Goal: Task Accomplishment & Management: Complete application form

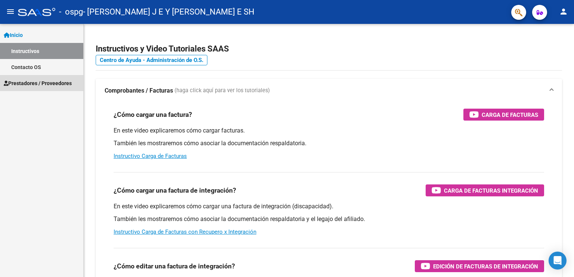
click at [22, 81] on span "Prestadores / Proveedores" at bounding box center [38, 83] width 68 height 8
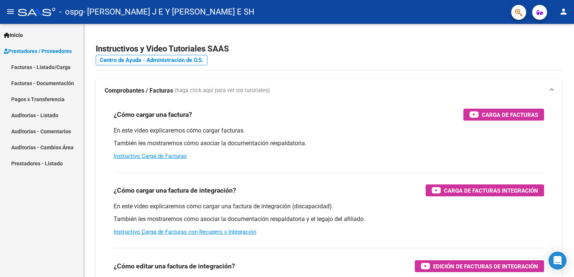
click at [374, 15] on div "- ospg - [PERSON_NAME] [PERSON_NAME] E SH" at bounding box center [261, 12] width 487 height 16
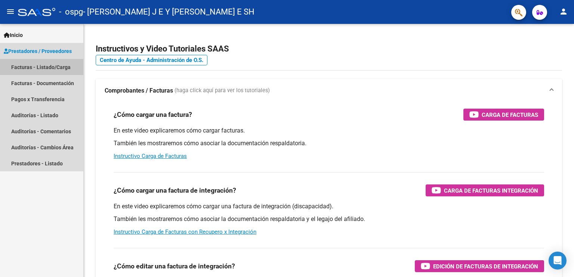
click at [24, 69] on link "Facturas - Listado/Carga" at bounding box center [41, 67] width 83 height 16
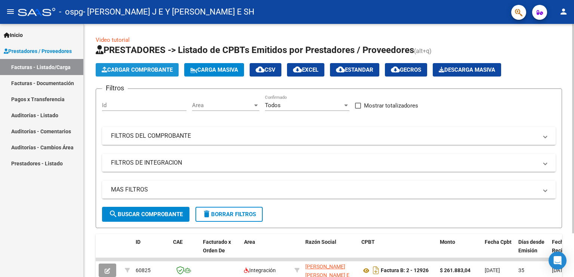
click at [120, 69] on span "Cargar Comprobante" at bounding box center [137, 69] width 71 height 7
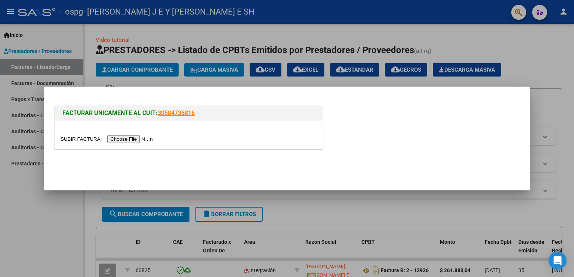
click at [133, 140] on input "file" at bounding box center [107, 139] width 94 height 8
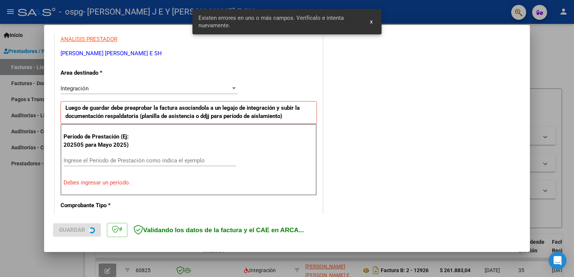
scroll to position [155, 0]
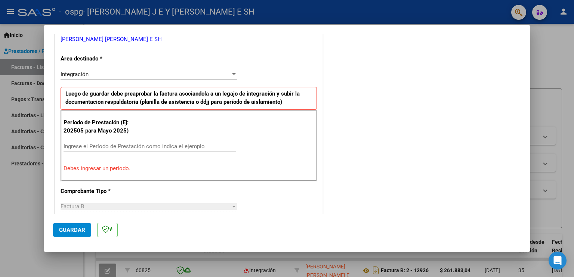
click at [550, 52] on div at bounding box center [287, 138] width 574 height 277
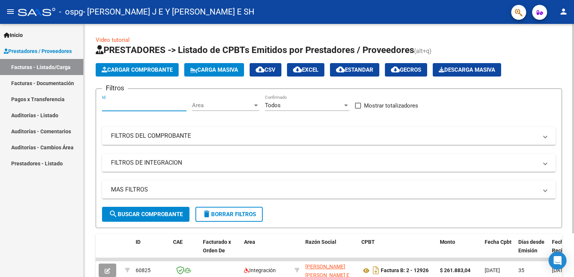
click at [131, 104] on input "Id" at bounding box center [144, 105] width 84 height 7
click at [155, 68] on span "Cargar Comprobante" at bounding box center [137, 69] width 71 height 7
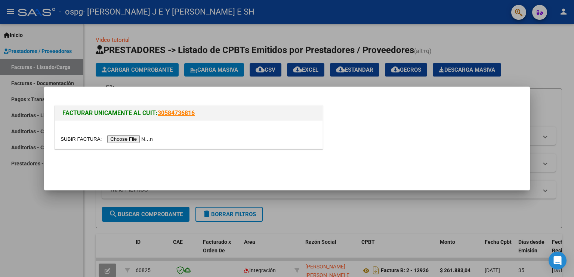
click at [114, 139] on input "file" at bounding box center [107, 139] width 94 height 8
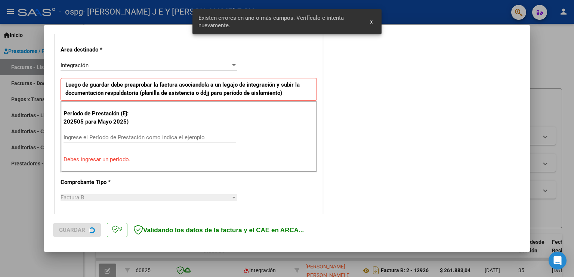
scroll to position [169, 0]
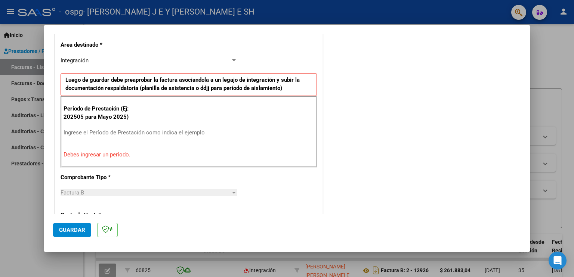
click at [550, 55] on div at bounding box center [287, 138] width 574 height 277
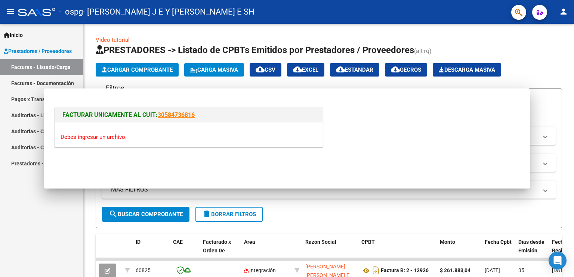
scroll to position [0, 0]
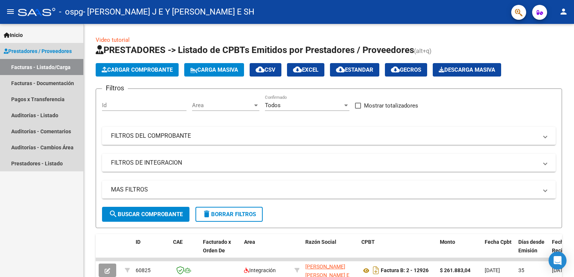
click at [33, 54] on span "Prestadores / Proveedores" at bounding box center [38, 51] width 68 height 8
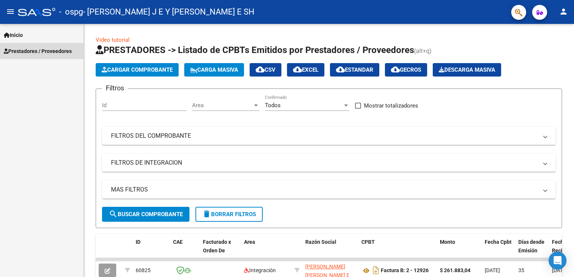
click at [33, 54] on span "Prestadores / Proveedores" at bounding box center [38, 51] width 68 height 8
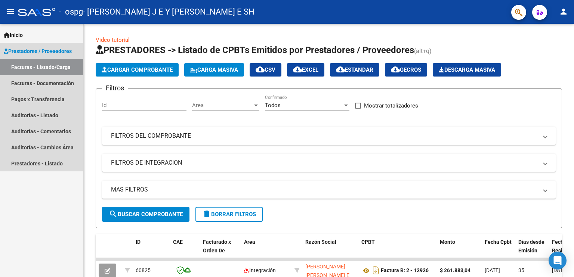
click at [33, 54] on span "Prestadores / Proveedores" at bounding box center [38, 51] width 68 height 8
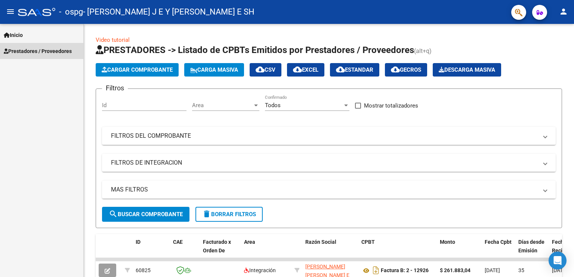
drag, startPoint x: 33, startPoint y: 54, endPoint x: 29, endPoint y: 52, distance: 4.9
click at [29, 52] on span "Prestadores / Proveedores" at bounding box center [38, 51] width 68 height 8
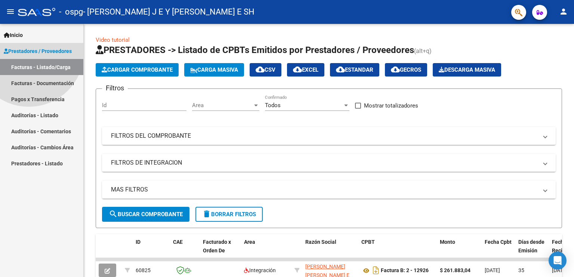
click at [29, 52] on span "Prestadores / Proveedores" at bounding box center [38, 51] width 68 height 8
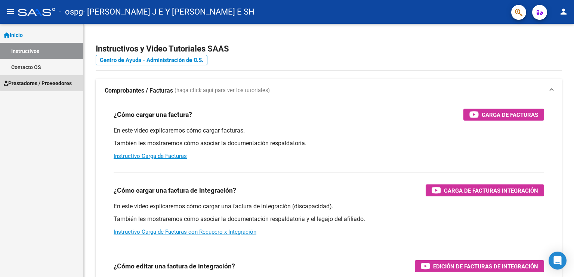
click at [43, 82] on span "Prestadores / Proveedores" at bounding box center [38, 83] width 68 height 8
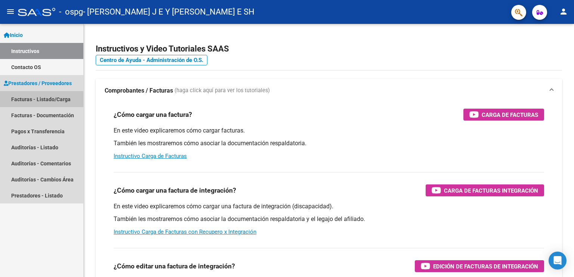
click at [53, 99] on link "Facturas - Listado/Carga" at bounding box center [41, 99] width 83 height 16
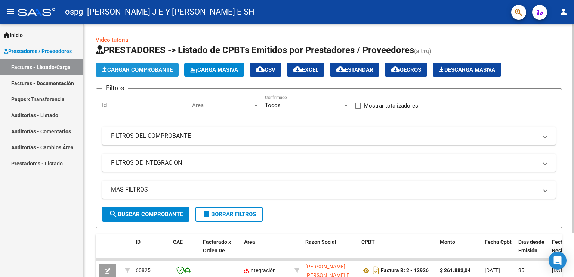
click at [145, 64] on button "Cargar Comprobante" at bounding box center [137, 69] width 83 height 13
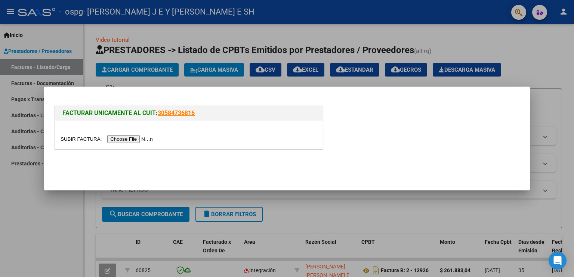
click at [127, 139] on input "file" at bounding box center [107, 139] width 94 height 8
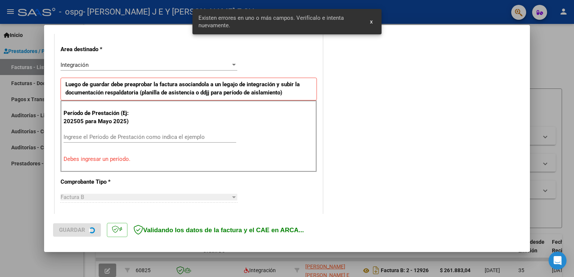
scroll to position [169, 0]
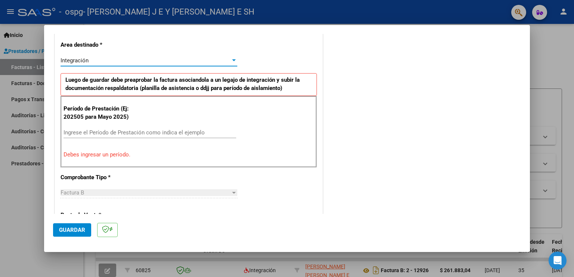
click at [155, 59] on div "Integración" at bounding box center [145, 60] width 170 height 7
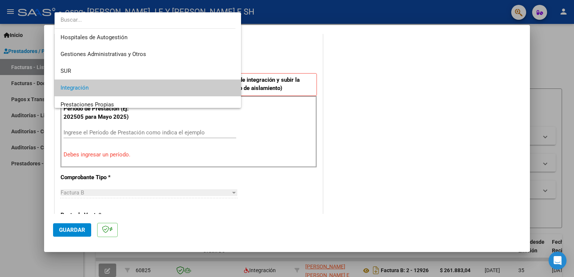
scroll to position [28, 0]
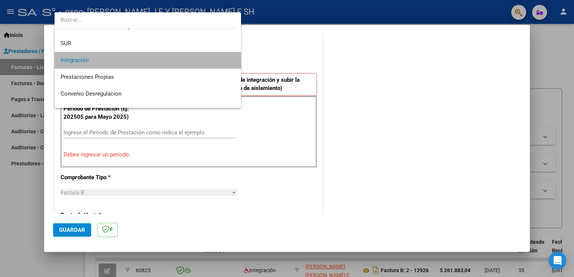
click at [151, 66] on span "Integración" at bounding box center [147, 60] width 175 height 17
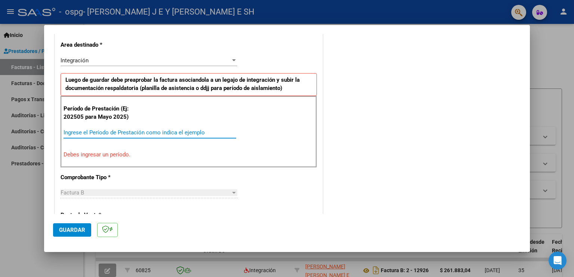
click at [93, 132] on input "Ingrese el Período de Prestación como indica el ejemplo" at bounding box center [149, 132] width 173 height 7
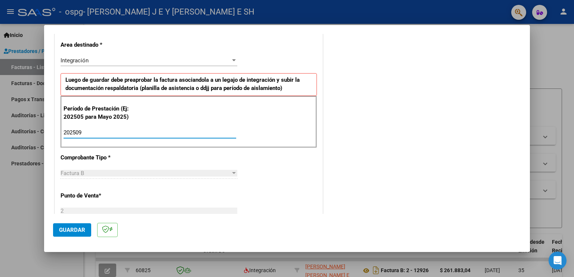
type input "202509"
click at [76, 173] on span "Factura B" at bounding box center [72, 173] width 24 height 7
click at [230, 174] on div at bounding box center [233, 173] width 7 height 6
click at [235, 172] on div at bounding box center [233, 173] width 7 height 6
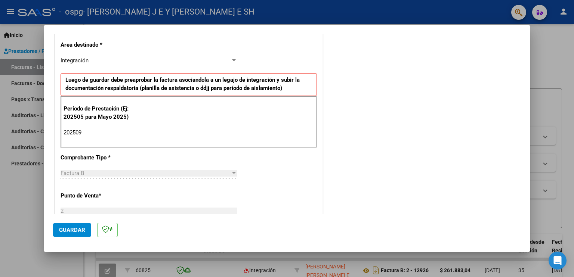
click at [235, 172] on div at bounding box center [233, 173] width 7 height 6
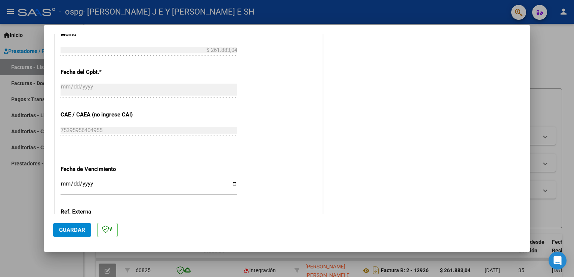
scroll to position [476, 0]
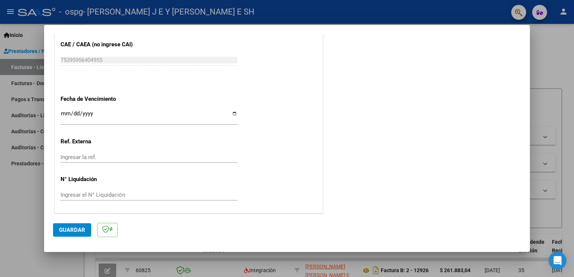
click at [69, 113] on input "Ingresar la fecha" at bounding box center [148, 117] width 177 height 12
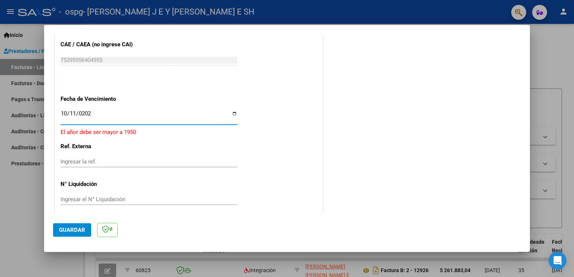
type input "[DATE]"
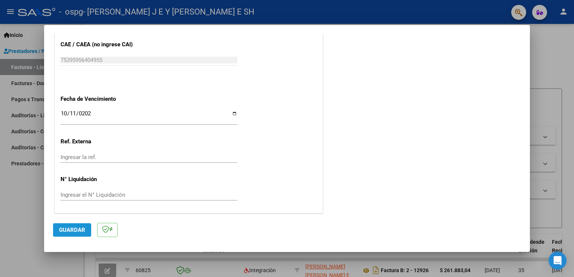
click at [68, 227] on span "Guardar" at bounding box center [72, 230] width 26 height 7
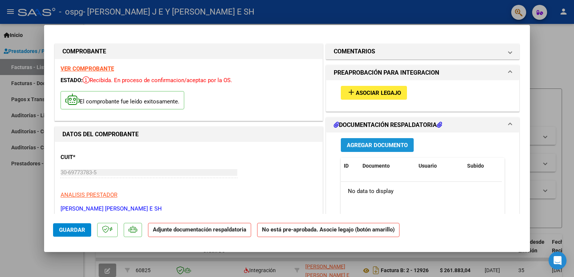
click at [392, 147] on span "Agregar Documento" at bounding box center [377, 145] width 61 height 7
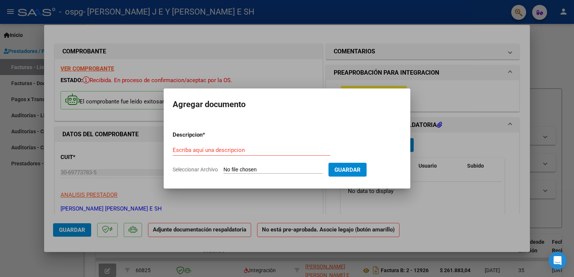
click at [232, 165] on form "Descripcion * Escriba aquí una descripcion Seleccionar Archivo Guardar" at bounding box center [287, 152] width 229 height 55
drag, startPoint x: 232, startPoint y: 165, endPoint x: 240, endPoint y: 166, distance: 8.2
click at [240, 166] on form "Descripcion * Escriba aquí una descripcion Seleccionar Archivo Guardar" at bounding box center [287, 152] width 229 height 55
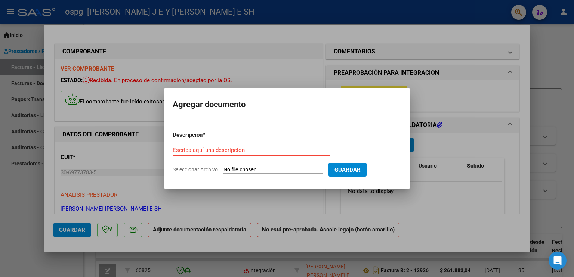
click at [240, 166] on form "Descripcion * Escriba aquí una descripcion Seleccionar Archivo Guardar" at bounding box center [287, 152] width 229 height 55
click at [240, 166] on app-file-uploader "Seleccionar Archivo" at bounding box center [251, 169] width 156 height 7
drag, startPoint x: 240, startPoint y: 166, endPoint x: 241, endPoint y: 135, distance: 30.6
click at [241, 135] on form "Descripcion * Escriba aquí una descripcion Seleccionar Archivo Guardar" at bounding box center [287, 152] width 229 height 55
click at [281, 60] on div at bounding box center [287, 138] width 574 height 277
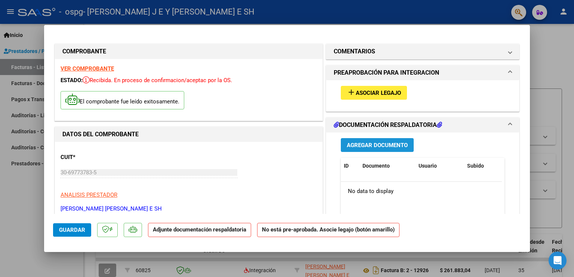
click at [370, 144] on span "Agregar Documento" at bounding box center [377, 145] width 61 height 7
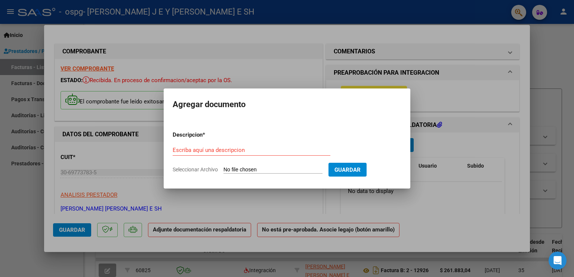
click at [251, 76] on div at bounding box center [287, 138] width 574 height 277
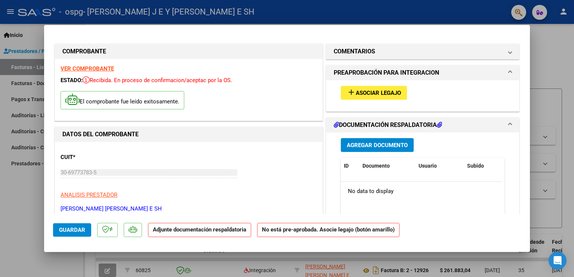
click at [251, 76] on div "ESTADO: Recibida. En proceso de confirmacion/aceptac por la OS." at bounding box center [188, 80] width 256 height 9
click at [400, 152] on div "Agregar Documento ID Documento Usuario Subido Acción No data to display 0 total…" at bounding box center [422, 207] width 175 height 149
click at [398, 147] on span "Agregar Documento" at bounding box center [377, 145] width 61 height 7
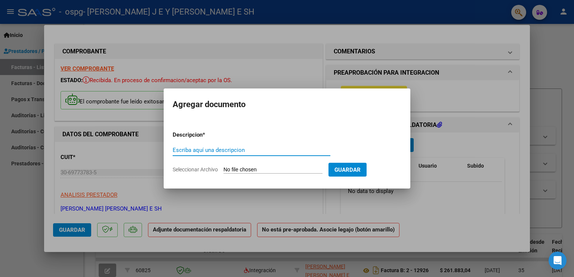
type input "f"
type input "Planilla de asistencia"
click at [191, 171] on span "Seleccionar Archivo" at bounding box center [195, 170] width 45 height 6
click at [223, 171] on input "Seleccionar Archivo" at bounding box center [272, 170] width 99 height 7
type input "C:\fakepath\PLANILLA DE ASISTENCIA [DATE].pdf"
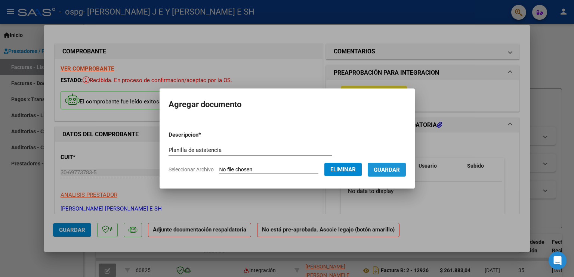
click at [397, 165] on button "Guardar" at bounding box center [386, 170] width 38 height 14
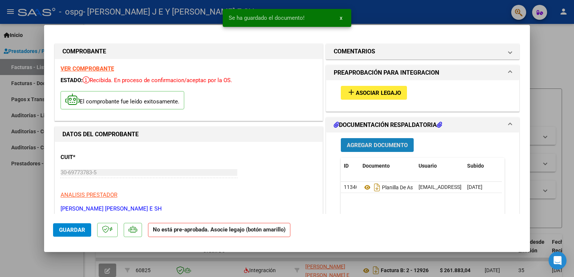
click at [369, 140] on button "Agregar Documento" at bounding box center [377, 145] width 73 height 14
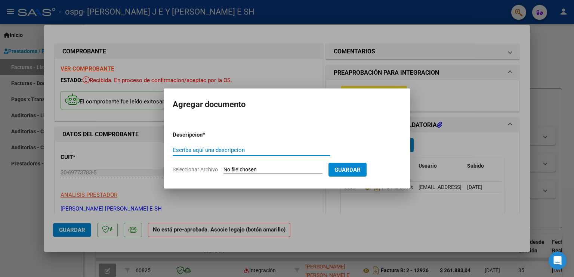
click at [223, 150] on input "Escriba aquí una descripcion" at bounding box center [252, 150] width 158 height 7
type input "a"
type input "Autorizacion"
click at [199, 170] on span "Seleccionar Archivo" at bounding box center [195, 170] width 45 height 6
click at [223, 170] on input "Seleccionar Archivo" at bounding box center [272, 170] width 99 height 7
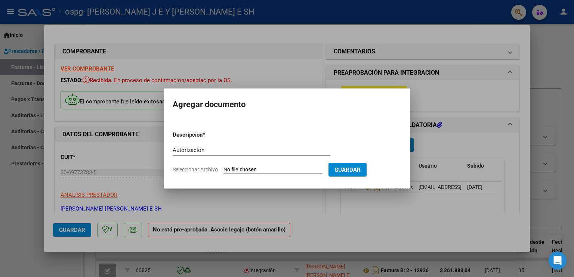
type input "C:\fakepath\Autorizacion.pdf"
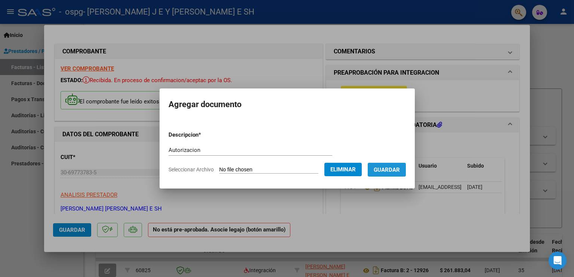
click at [397, 168] on span "Guardar" at bounding box center [386, 170] width 26 height 7
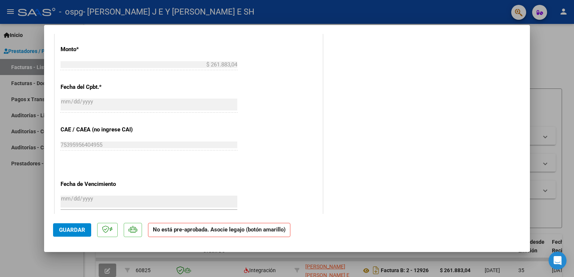
scroll to position [344, 0]
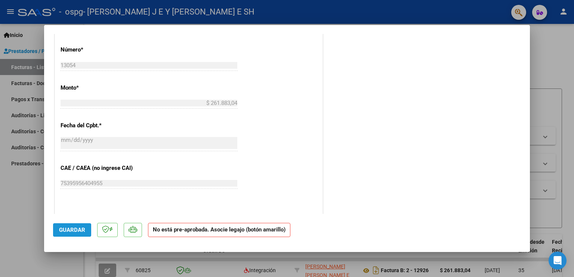
click at [69, 231] on span "Guardar" at bounding box center [72, 230] width 26 height 7
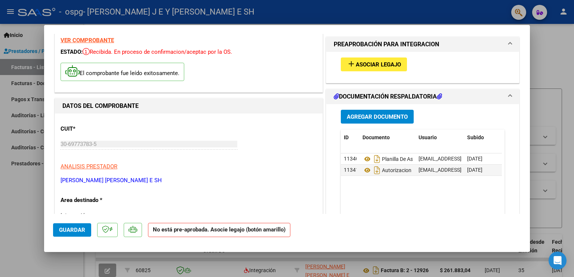
scroll to position [0, 0]
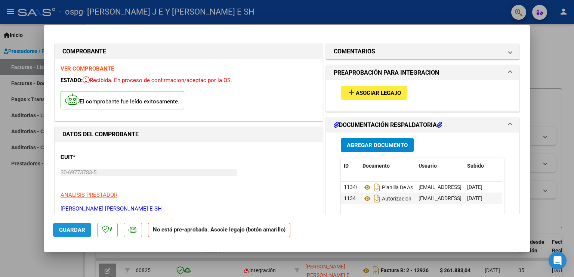
click at [69, 229] on span "Guardar" at bounding box center [72, 230] width 26 height 7
click at [378, 93] on span "Asociar Legajo" at bounding box center [377, 93] width 45 height 7
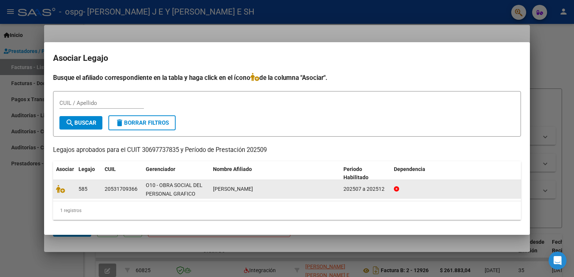
click at [230, 190] on span "[PERSON_NAME]" at bounding box center [233, 189] width 40 height 6
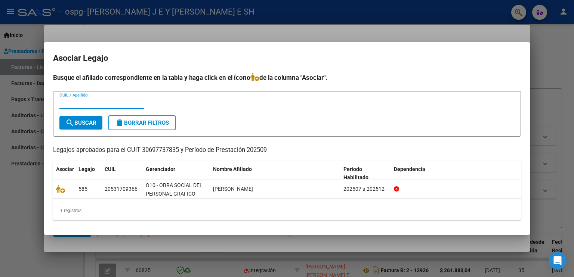
click at [84, 102] on input "CUIL / Apellido" at bounding box center [101, 103] width 84 height 7
type input "d"
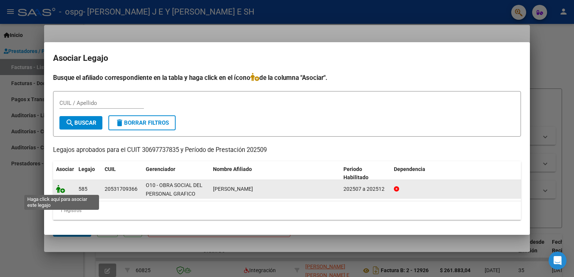
click at [63, 191] on icon at bounding box center [60, 189] width 9 height 8
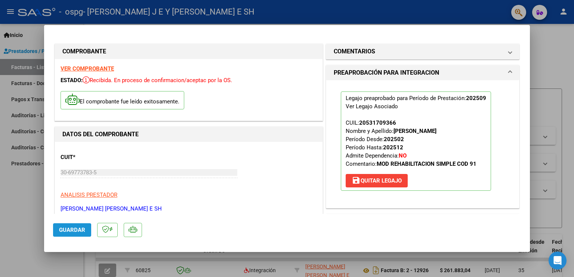
drag, startPoint x: 64, startPoint y: 228, endPoint x: 59, endPoint y: 231, distance: 6.5
click at [59, 231] on button "Guardar" at bounding box center [72, 229] width 38 height 13
click at [59, 231] on span "Guardar" at bounding box center [72, 230] width 26 height 7
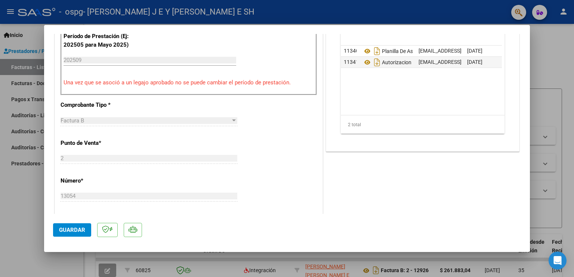
scroll to position [222, 0]
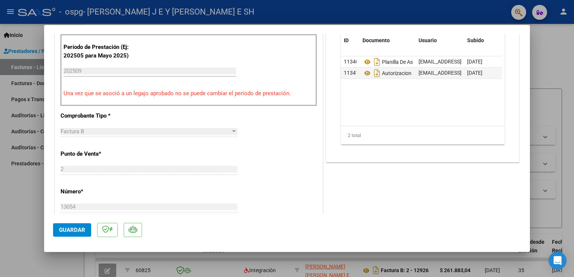
click at [556, 50] on div at bounding box center [287, 138] width 574 height 277
type input "$ 0,00"
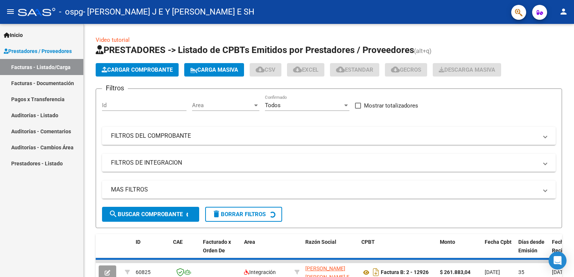
click at [556, 50] on h1 "PRESTADORES -> Listado de CPBTs Emitidos por Prestadores / Proveedores (alt+q)" at bounding box center [329, 50] width 466 height 13
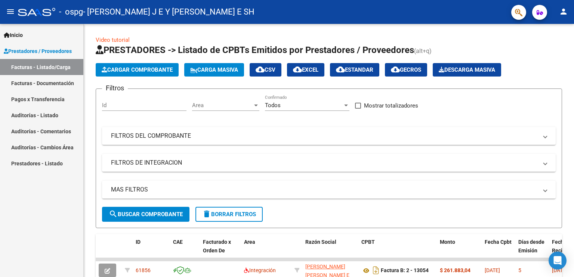
click at [556, 50] on h1 "PRESTADORES -> Listado de CPBTs Emitidos por Prestadores / Proveedores (alt+q)" at bounding box center [329, 50] width 466 height 13
drag, startPoint x: 556, startPoint y: 50, endPoint x: 547, endPoint y: 52, distance: 9.5
click at [547, 52] on h1 "PRESTADORES -> Listado de CPBTs Emitidos por Prestadores / Proveedores (alt+q)" at bounding box center [329, 50] width 466 height 13
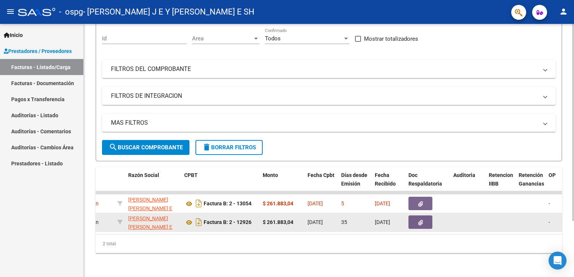
scroll to position [0, 174]
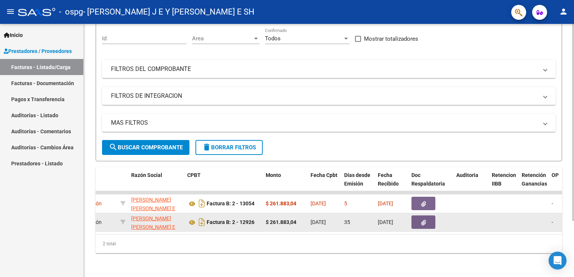
drag, startPoint x: 268, startPoint y: 224, endPoint x: 290, endPoint y: 226, distance: 21.3
click at [290, 226] on datatable-body-cell "$ 261.883,04" at bounding box center [285, 222] width 45 height 18
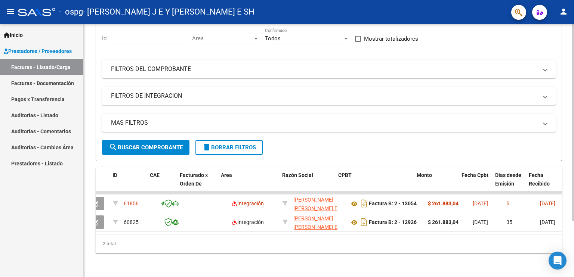
scroll to position [0, 0]
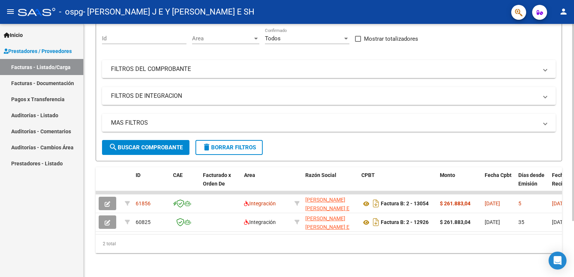
drag, startPoint x: 570, startPoint y: 81, endPoint x: 573, endPoint y: 55, distance: 26.3
click at [573, 55] on div "Video tutorial PRESTADORES -> Listado de CPBTs Emitidos por Prestadores / Prove…" at bounding box center [330, 117] width 492 height 320
click at [573, 55] on div at bounding box center [573, 150] width 2 height 253
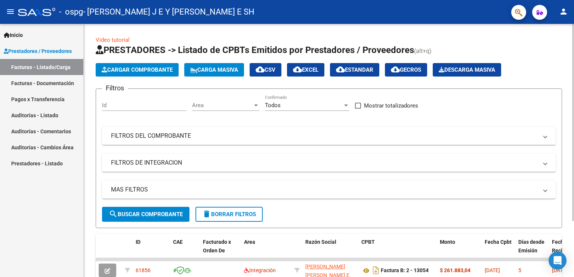
click at [573, 55] on div at bounding box center [573, 122] width 2 height 197
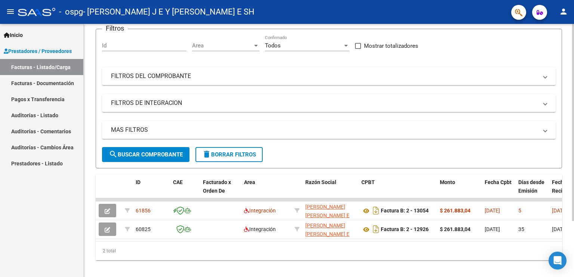
scroll to position [71, 0]
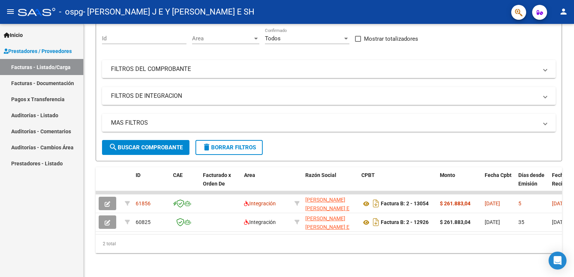
click at [43, 218] on div "Inicio Instructivos Contacto OS Prestadores / Proveedores Facturas - Listado/Ca…" at bounding box center [41, 150] width 83 height 253
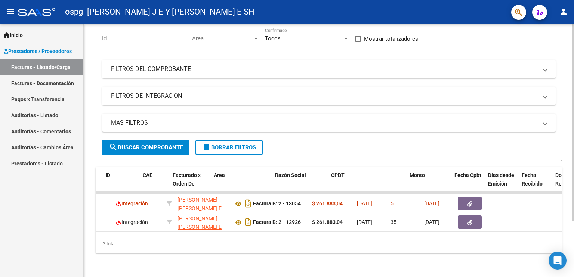
scroll to position [0, 0]
